Goal: Transaction & Acquisition: Purchase product/service

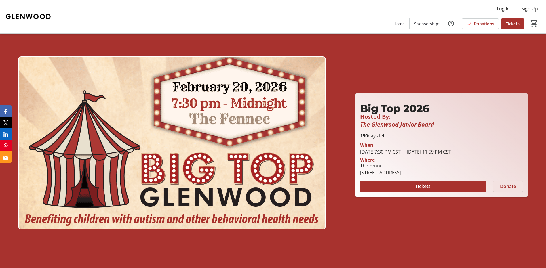
click at [511, 186] on span "Donate" at bounding box center [508, 186] width 16 height 7
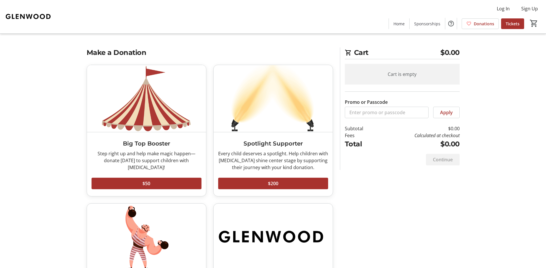
click at [50, 142] on tr-checkout-feature-upsell-ui "Cart $0.00 Cart is empty Promo or Passcode Apply Subtotal $0.00 Fees Calculated…" at bounding box center [273, 171] width 546 height 342
click at [425, 20] on span at bounding box center [426, 24] width 35 height 14
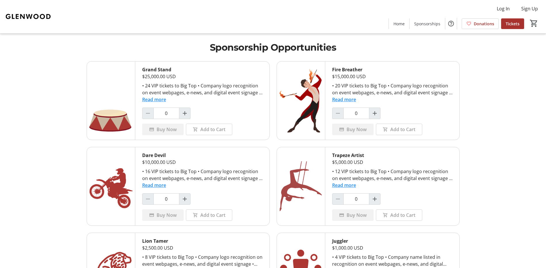
click at [33, 104] on tr-shared-ui-items-page-ui "Sponsorship Opportunities Grand Stand $25,000.00 USD • 24 VIP tickets to Big To…" at bounding box center [273, 164] width 546 height 329
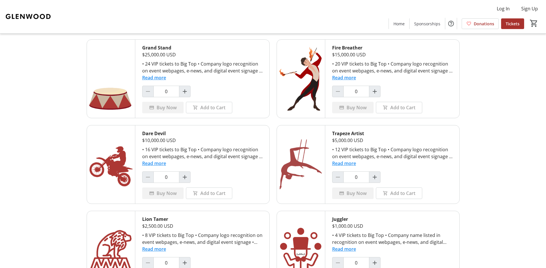
scroll to position [23, 0]
